Goal: Task Accomplishment & Management: Use online tool/utility

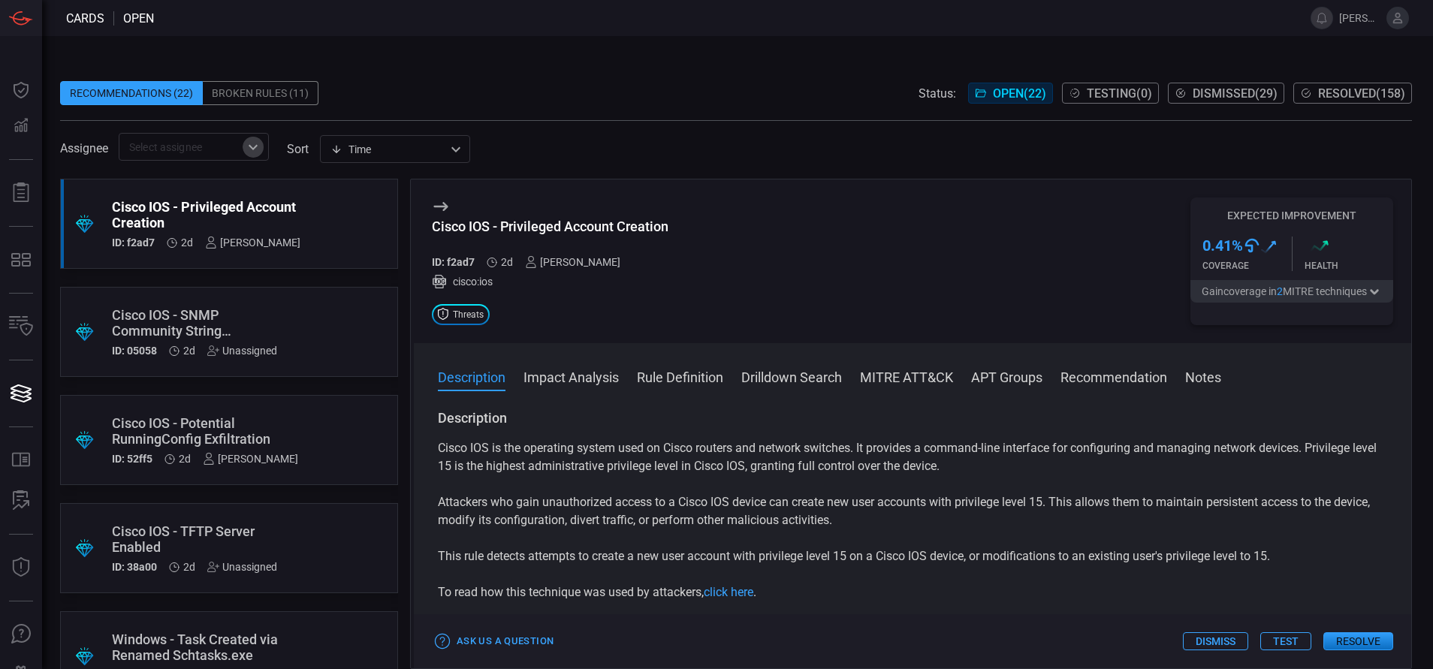
click at [252, 152] on icon "Open" at bounding box center [253, 147] width 18 height 18
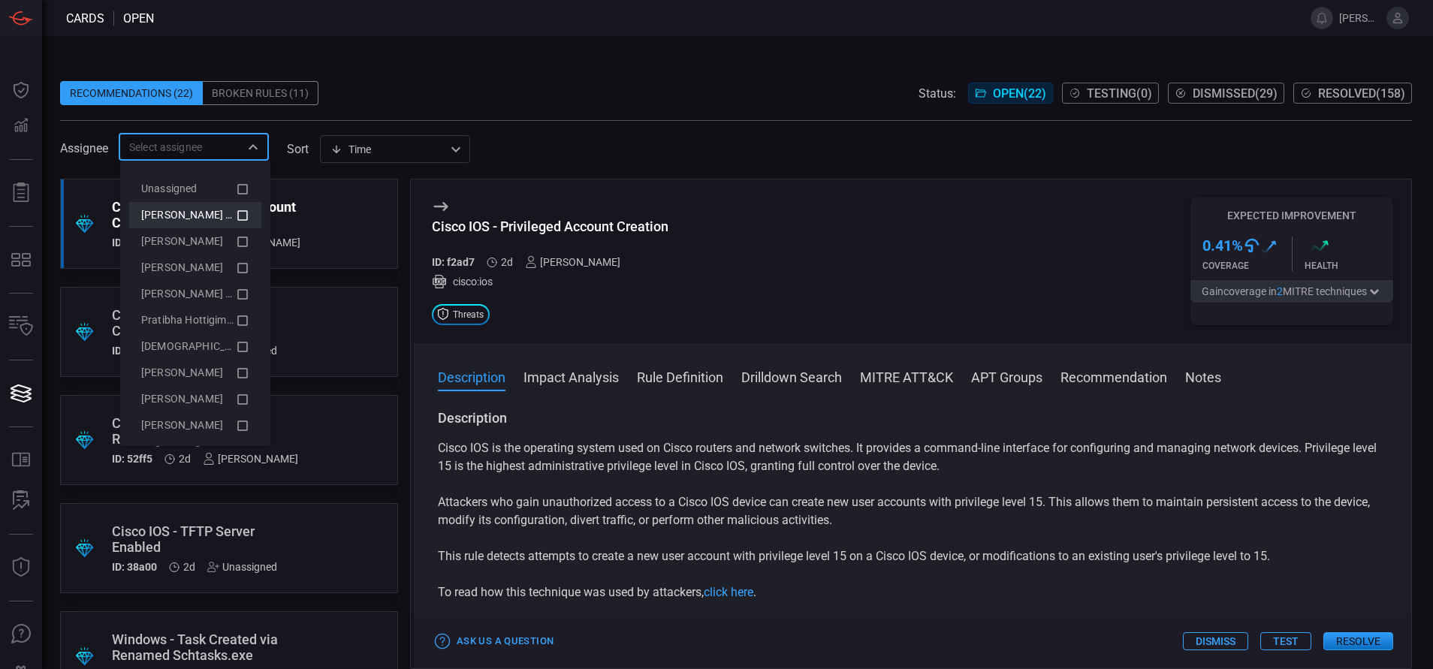
click at [236, 222] on icon at bounding box center [243, 216] width 14 height 18
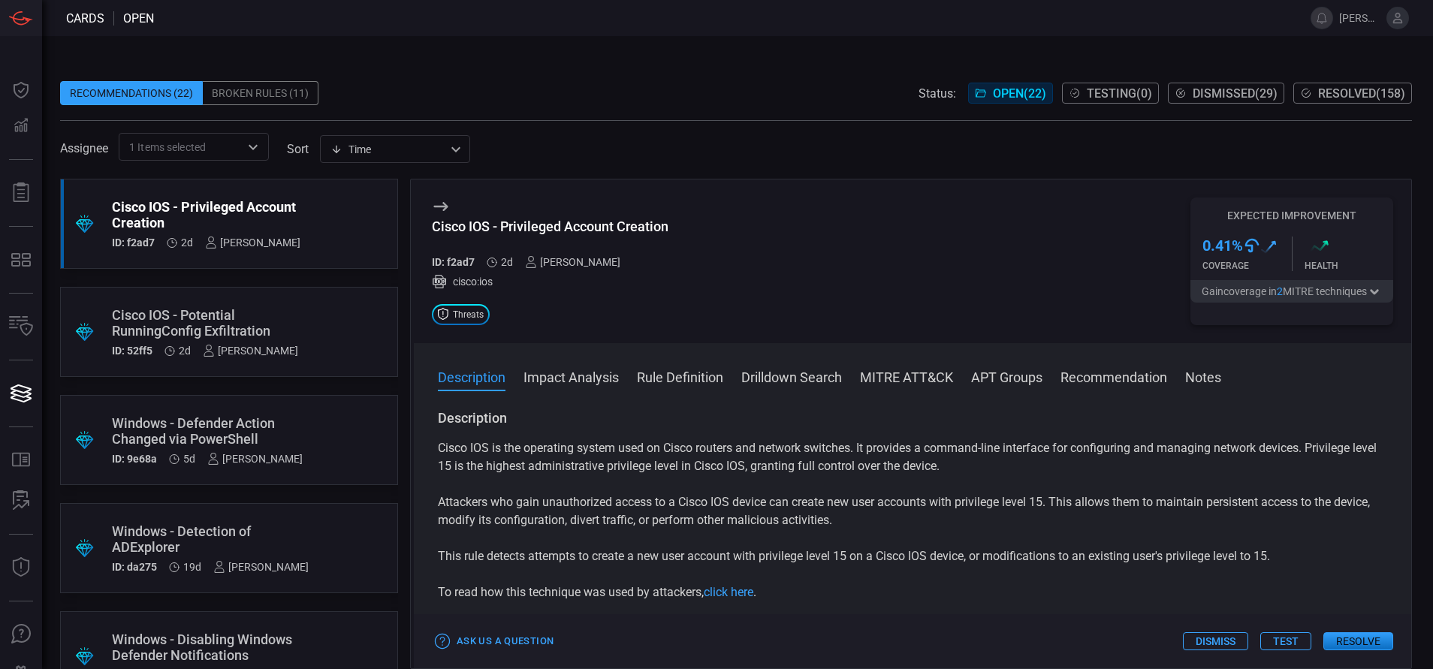
click at [543, 143] on div "Assignee 1 Items selected ​ sort Time visibleUpdateTime ​" at bounding box center [736, 147] width 1352 height 28
click at [1345, 633] on button "Resolve" at bounding box center [1359, 641] width 70 height 18
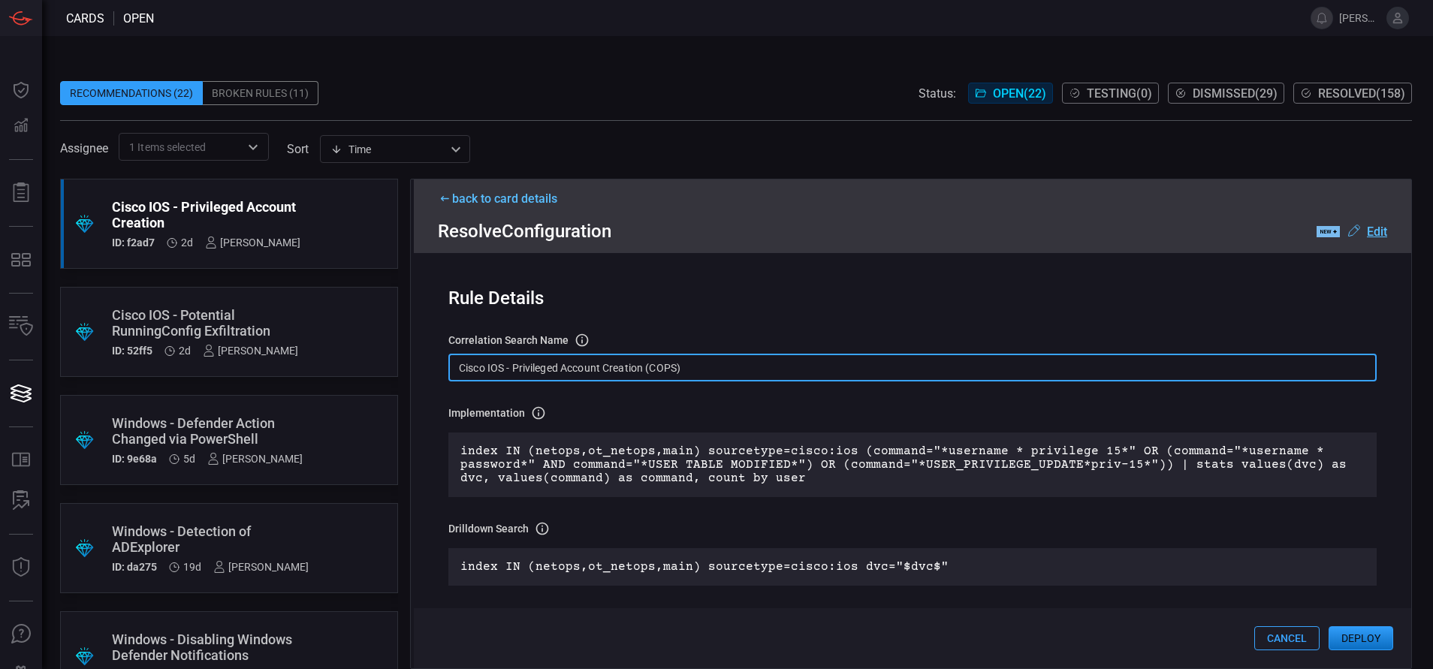
click at [699, 368] on input "Cisco IOS - Privileged Account Creation (COPS)" at bounding box center [912, 368] width 928 height 28
paste input "text"
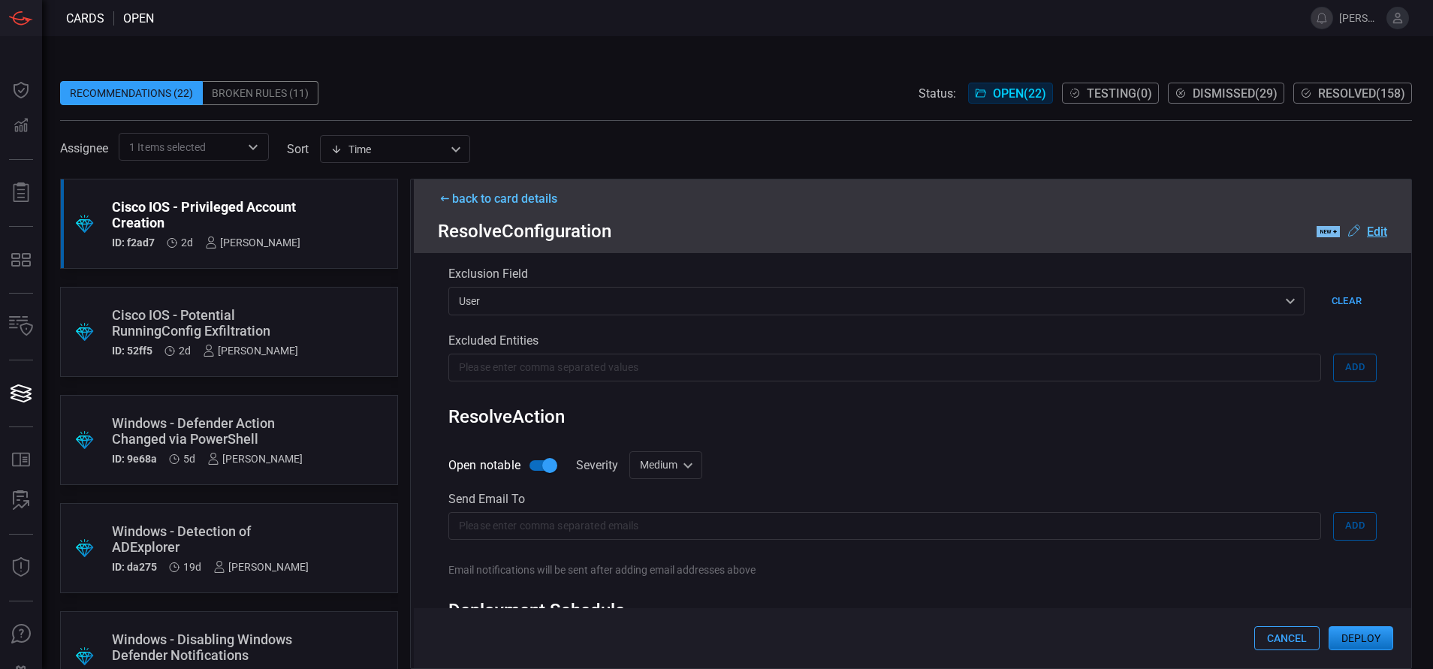
scroll to position [719, 0]
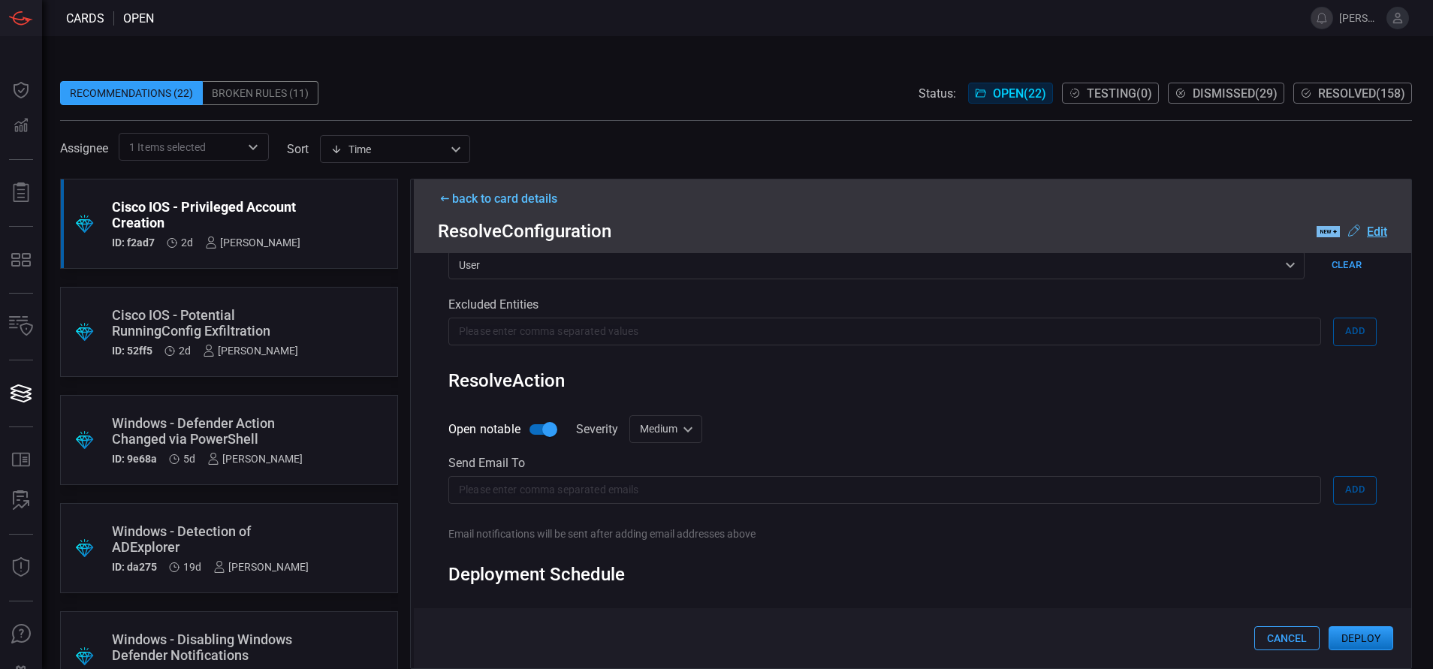
type input "Cisco IOS - Privileged Account Creation"
click at [1372, 639] on button "Deploy" at bounding box center [1361, 638] width 65 height 24
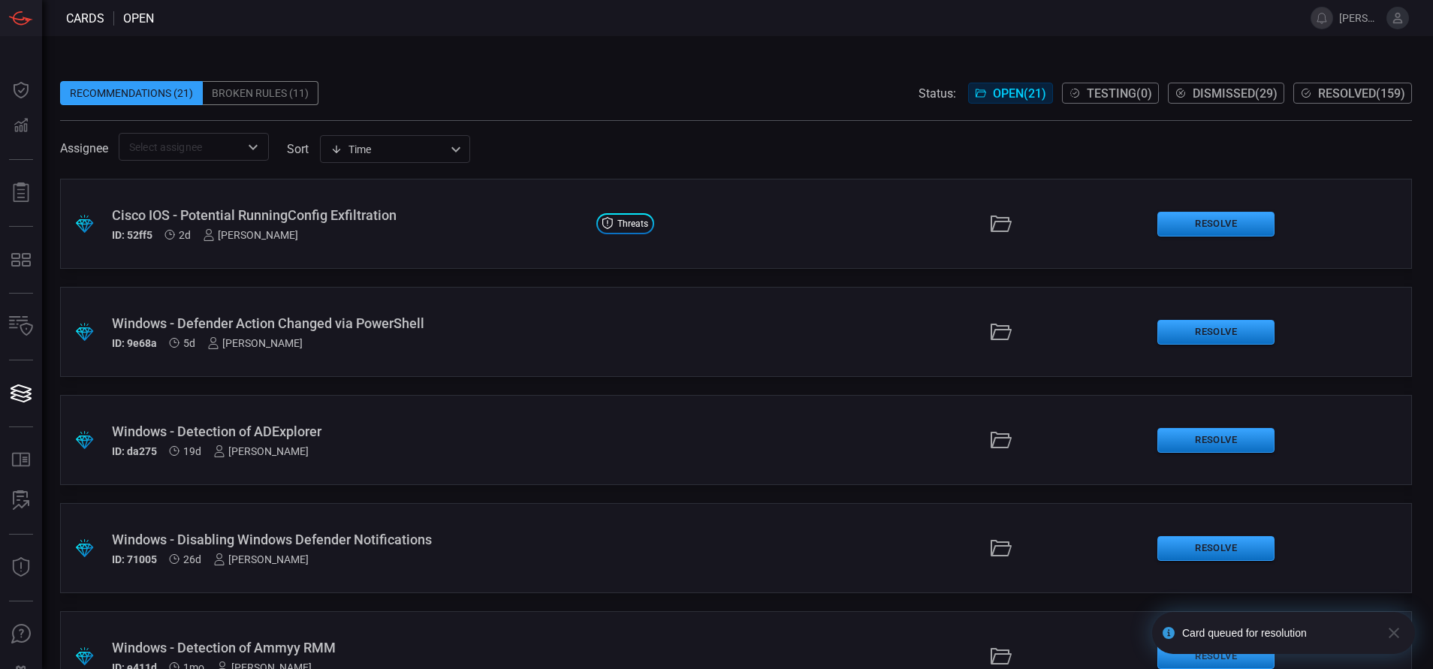
click at [1318, 89] on span "Resolved ( 159 )" at bounding box center [1361, 93] width 87 height 14
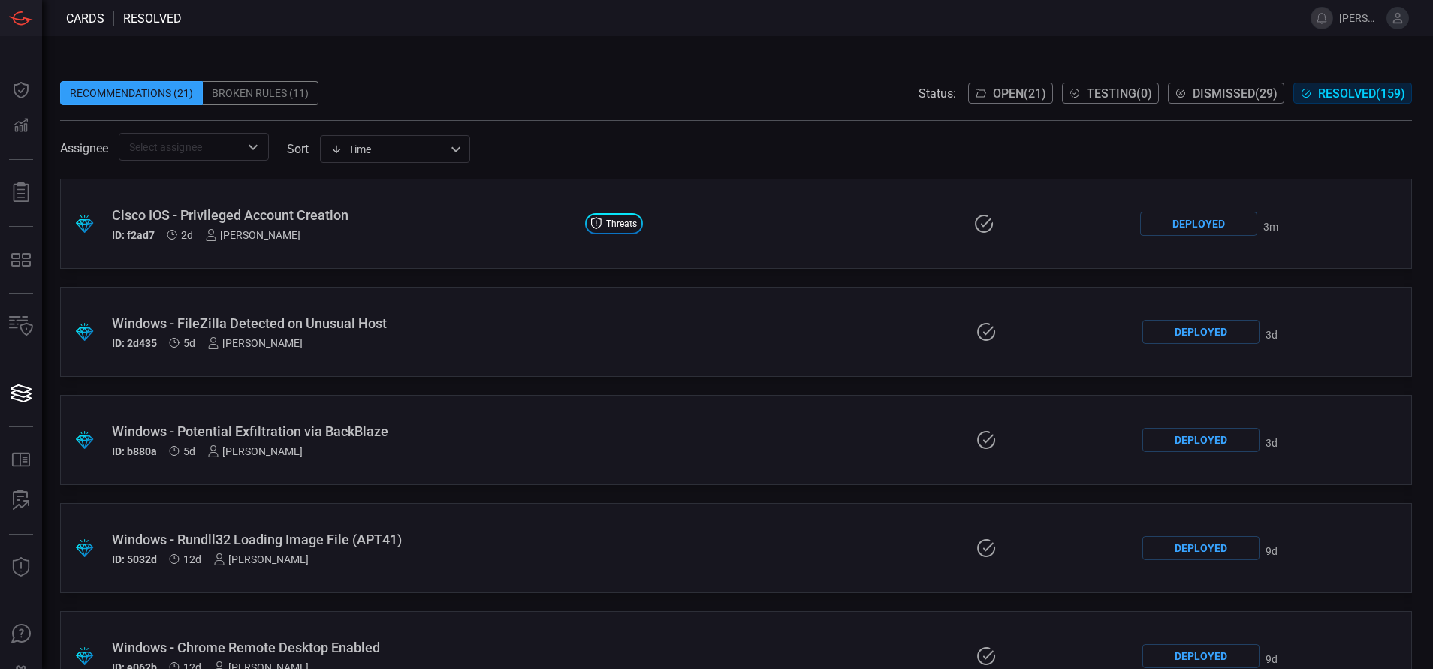
click at [364, 234] on div "ID: f2ad7 2d [PERSON_NAME]" at bounding box center [342, 235] width 461 height 12
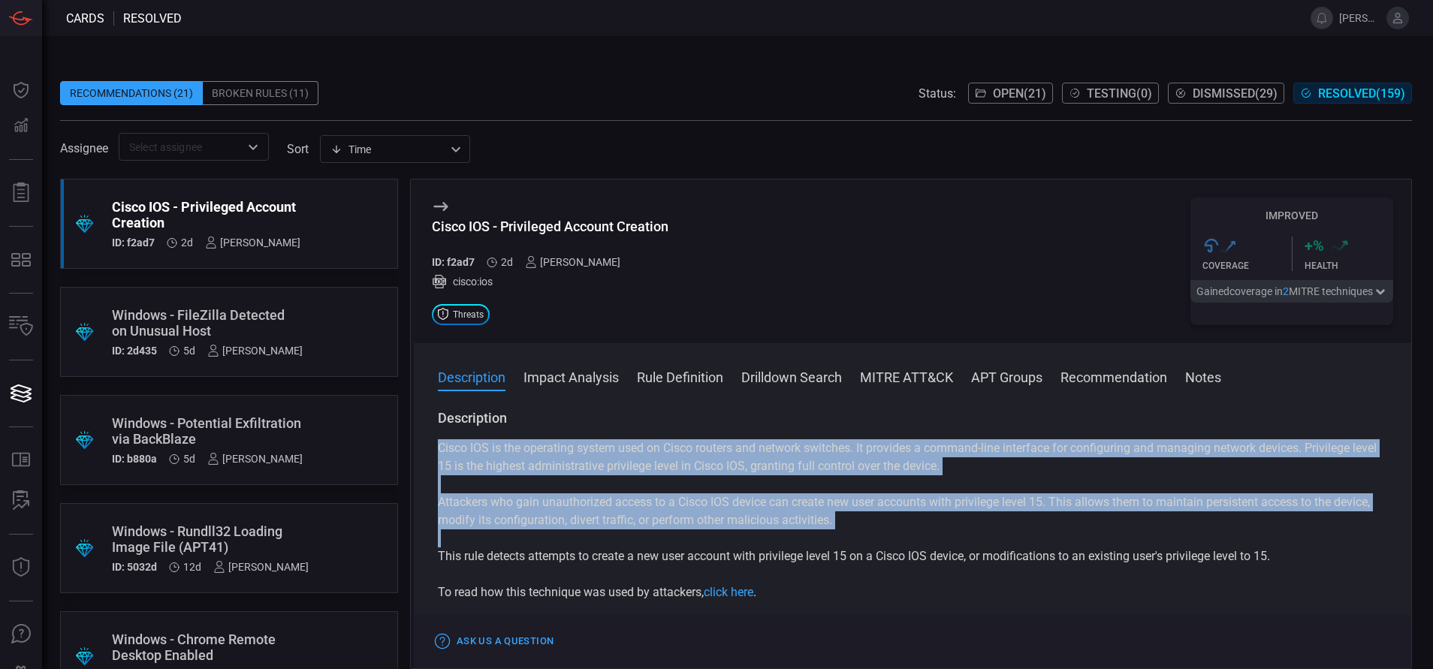
drag, startPoint x: 439, startPoint y: 448, endPoint x: 1281, endPoint y: 575, distance: 850.9
click at [1281, 575] on div "Cisco IOS is the operating system used on Cisco routers and network switches. I…" at bounding box center [912, 520] width 949 height 162
copy div "Cisco IOS is the operating system used on Cisco routers and network switches. I…"
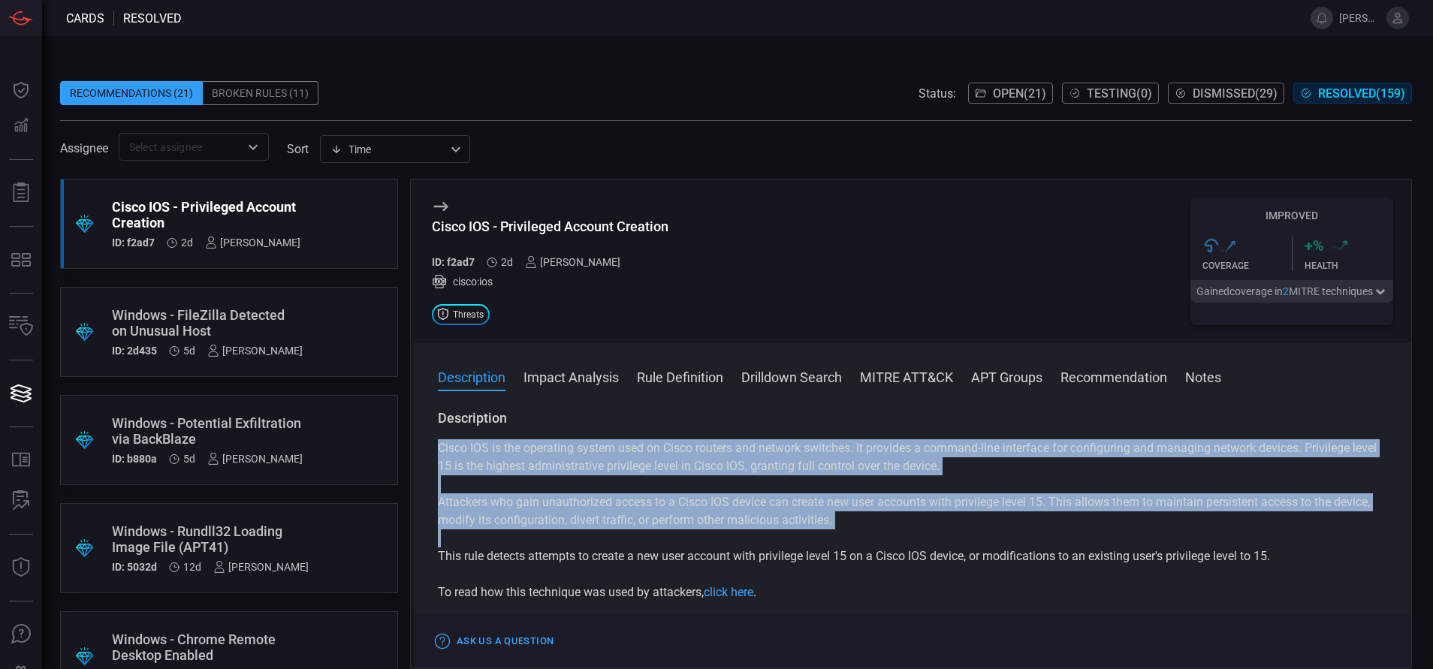
copy div "Cisco IOS is the operating system used on Cisco routers and network switches. I…"
